Goal: Information Seeking & Learning: Understand process/instructions

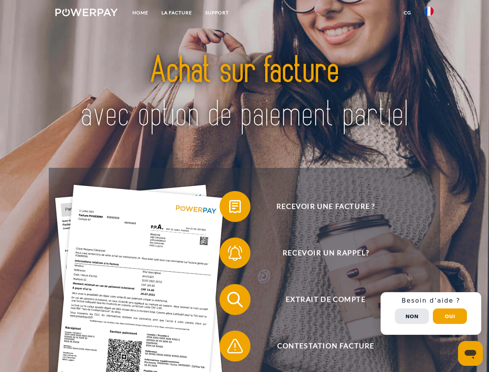
click at [86, 14] on img at bounding box center [86, 13] width 62 height 8
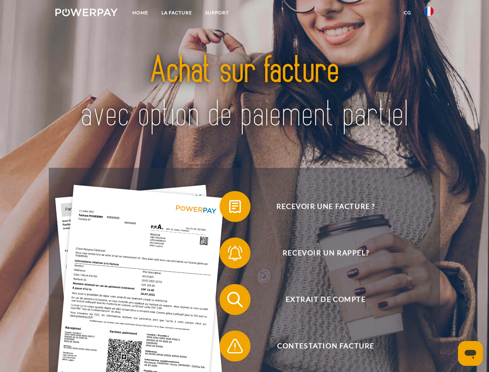
click at [429, 14] on img at bounding box center [428, 11] width 9 height 9
click at [407, 13] on link "CG" at bounding box center [407, 13] width 21 height 14
click at [229, 208] on span at bounding box center [223, 206] width 39 height 39
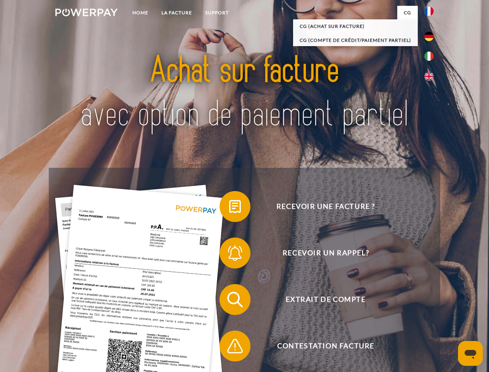
click at [229, 254] on span at bounding box center [223, 252] width 39 height 39
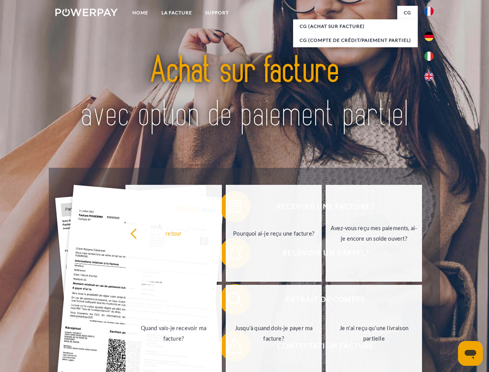
click at [229, 301] on link "Jusqu'à quand dois-je payer ma facture?" at bounding box center [274, 333] width 96 height 97
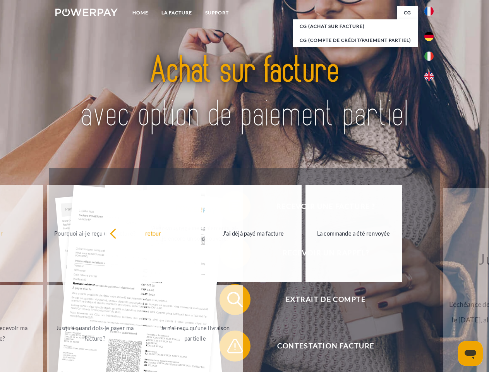
click at [229, 347] on span at bounding box center [223, 345] width 39 height 39
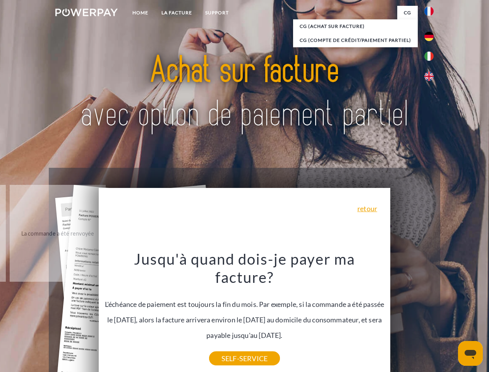
click at [431, 313] on div "Recevoir une facture ? Recevoir un rappel? Extrait de compte retour" at bounding box center [244, 323] width 391 height 310
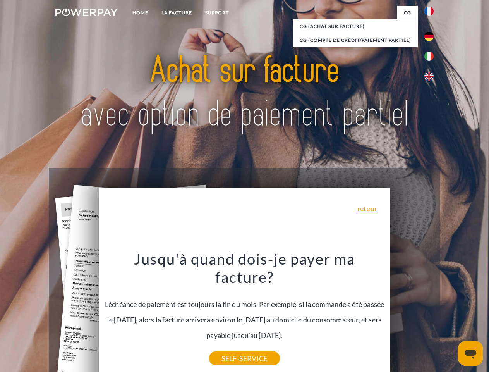
click at [412, 315] on span "Extrait de compte" at bounding box center [326, 299] width 190 height 31
click at [450, 316] on header "Home LA FACTURE Support" at bounding box center [244, 267] width 489 height 535
